Goal: Find specific page/section: Find specific page/section

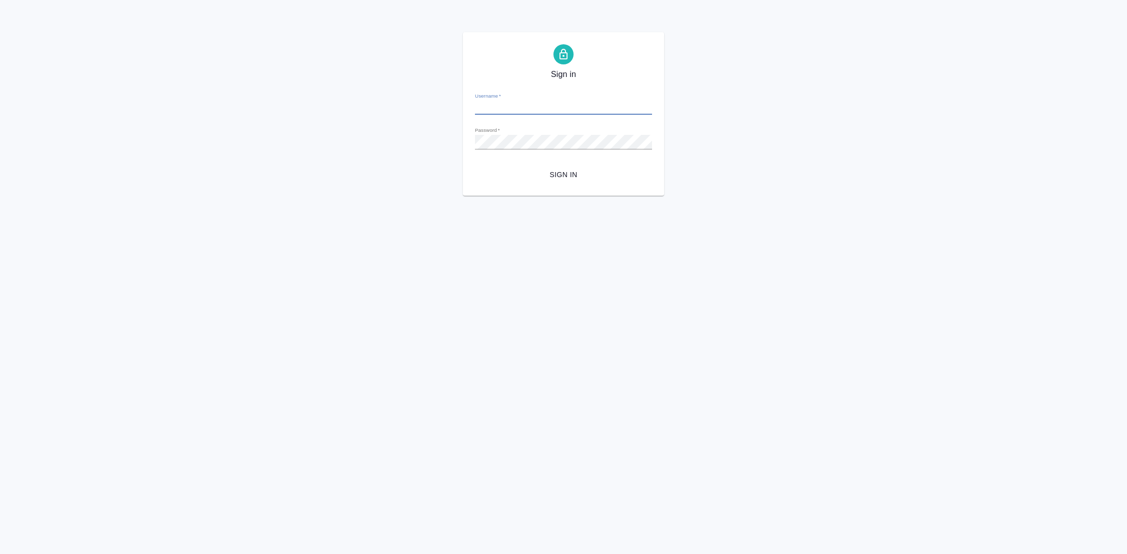
type input "y.gostev@awatera.com"
click at [571, 178] on span "Sign in" at bounding box center [563, 175] width 161 height 13
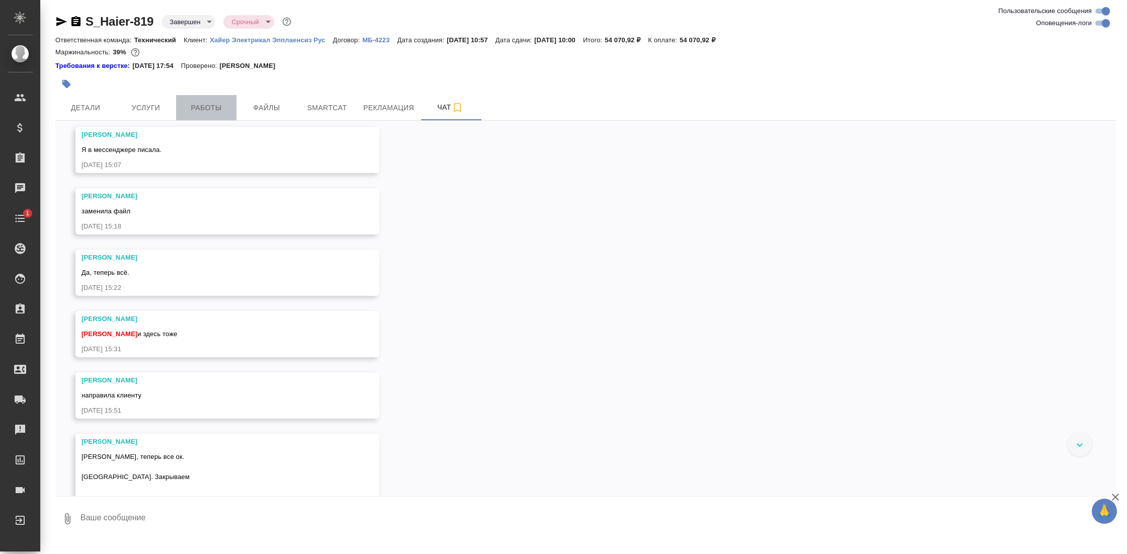
click at [226, 111] on span "Работы" at bounding box center [206, 108] width 48 height 13
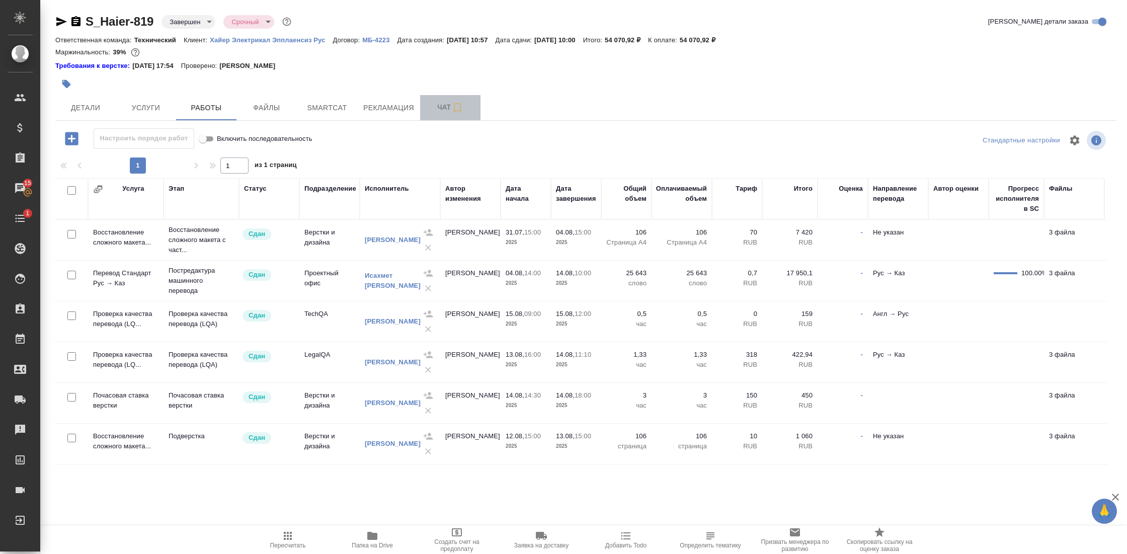
click at [442, 109] on span "Чат" at bounding box center [450, 107] width 48 height 13
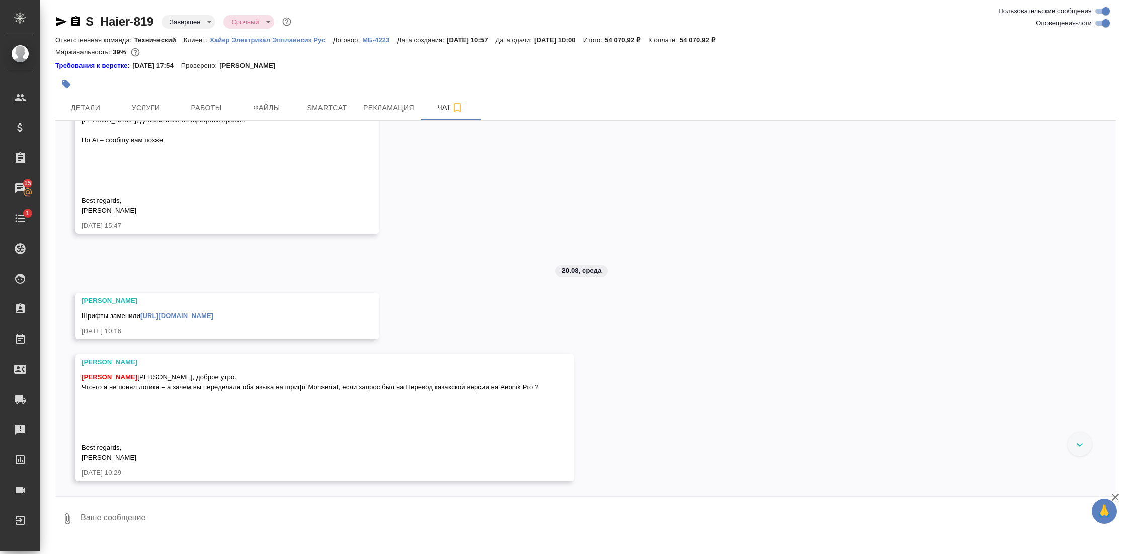
scroll to position [14438, 0]
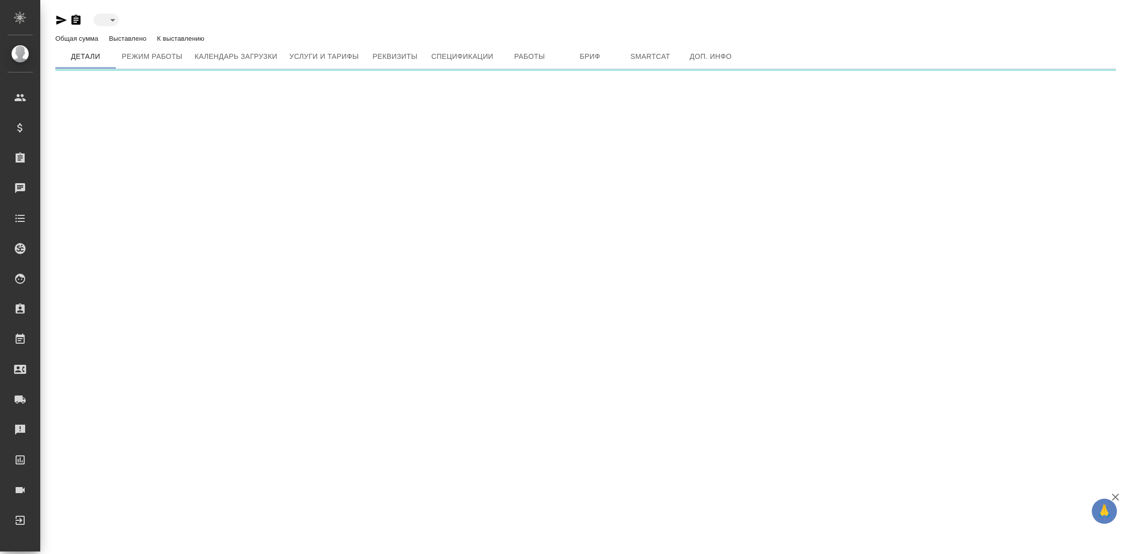
type input "inactive"
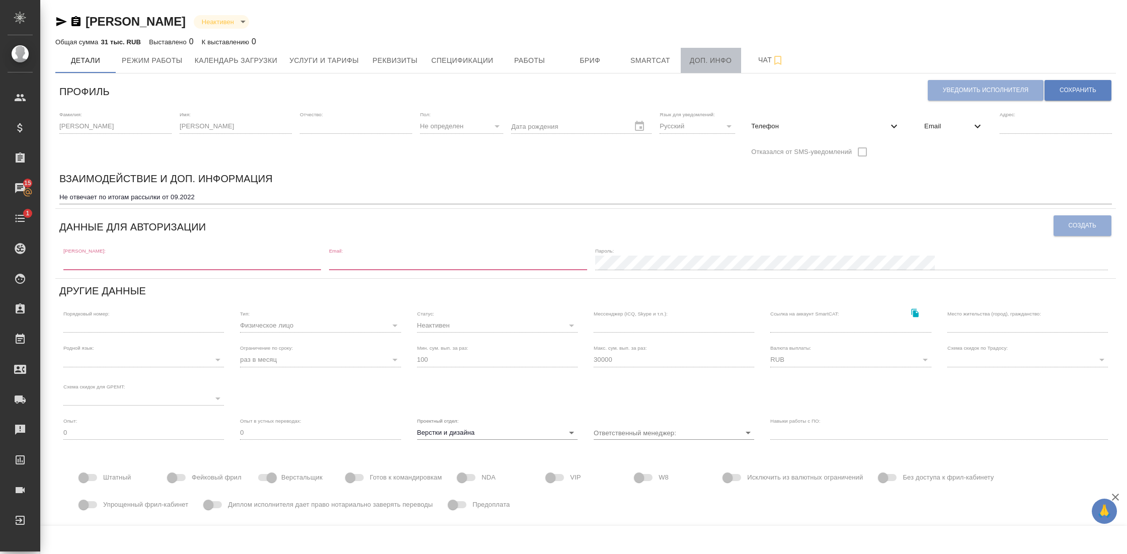
click at [727, 59] on span "Доп. инфо" at bounding box center [711, 60] width 48 height 13
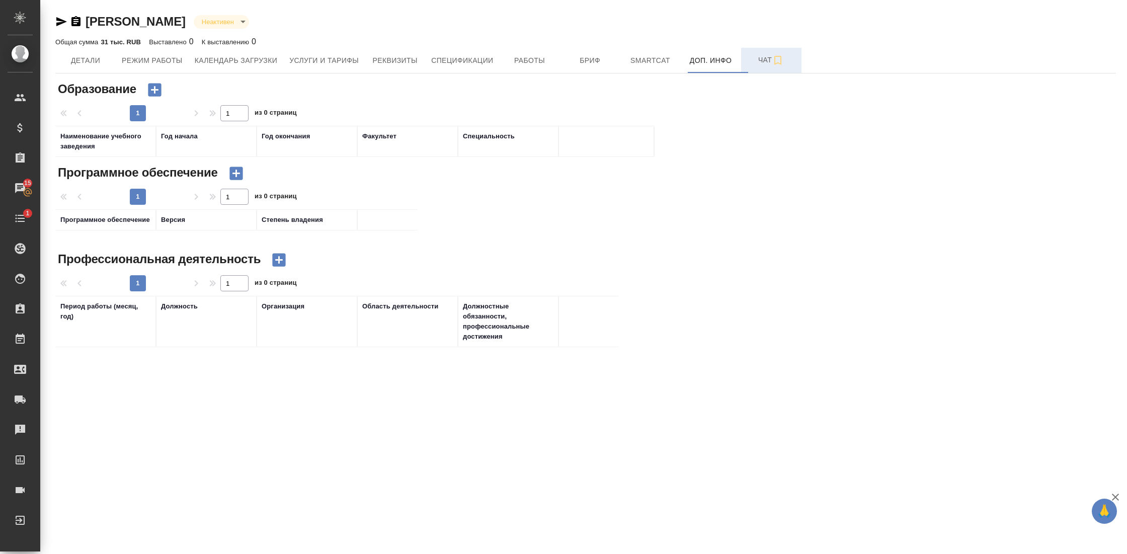
click at [769, 61] on span "Чат" at bounding box center [771, 60] width 48 height 13
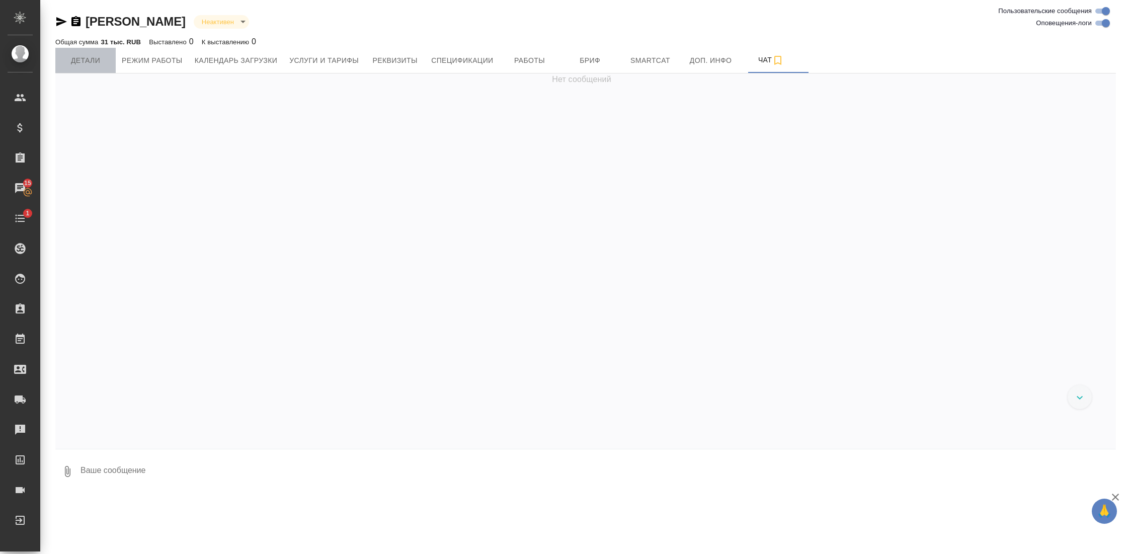
click at [89, 62] on span "Детали" at bounding box center [85, 60] width 48 height 13
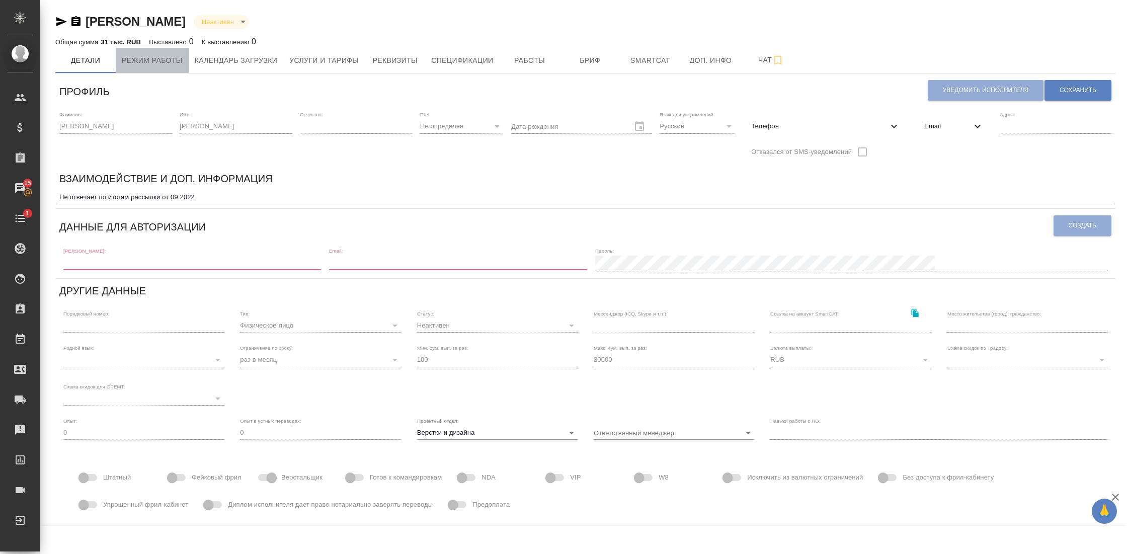
click at [127, 59] on span "Режим работы" at bounding box center [152, 60] width 61 height 13
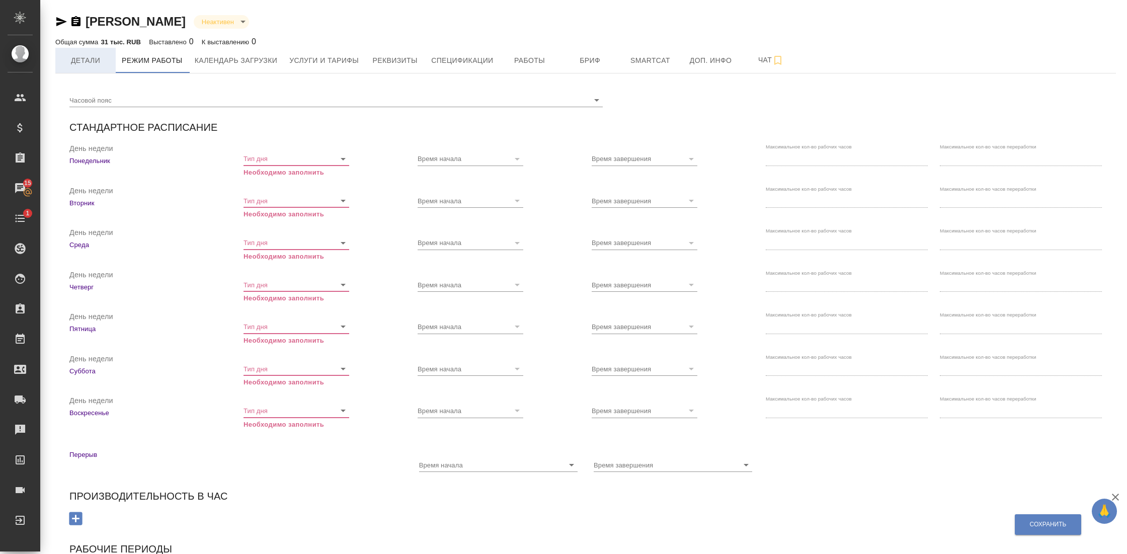
click at [80, 60] on span "Детали" at bounding box center [85, 60] width 48 height 13
